Goal: Use online tool/utility

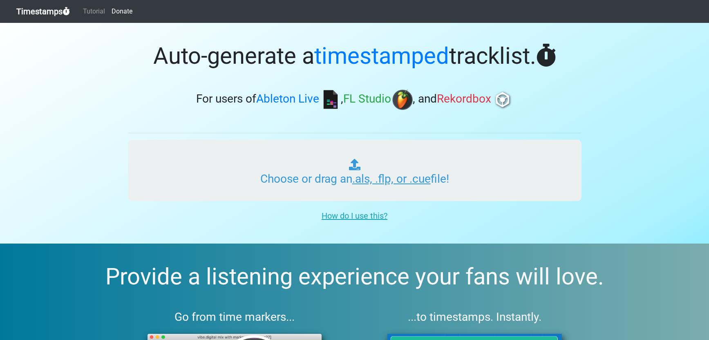
click at [364, 183] on input "Choose or drag an .als, .flp, or .cue file!" at bounding box center [354, 170] width 453 height 61
type input "C:\fakepath\TEMPO GAMES_12_CONSTANZA.als"
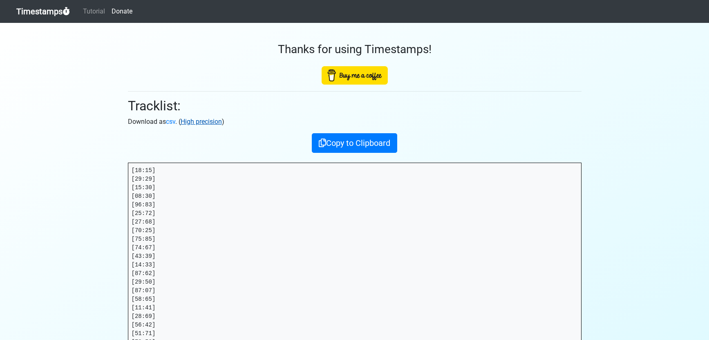
click at [209, 125] on link "High precision" at bounding box center [201, 122] width 41 height 8
click at [205, 120] on link "High precision" at bounding box center [201, 122] width 41 height 8
